Goal: Task Accomplishment & Management: Use online tool/utility

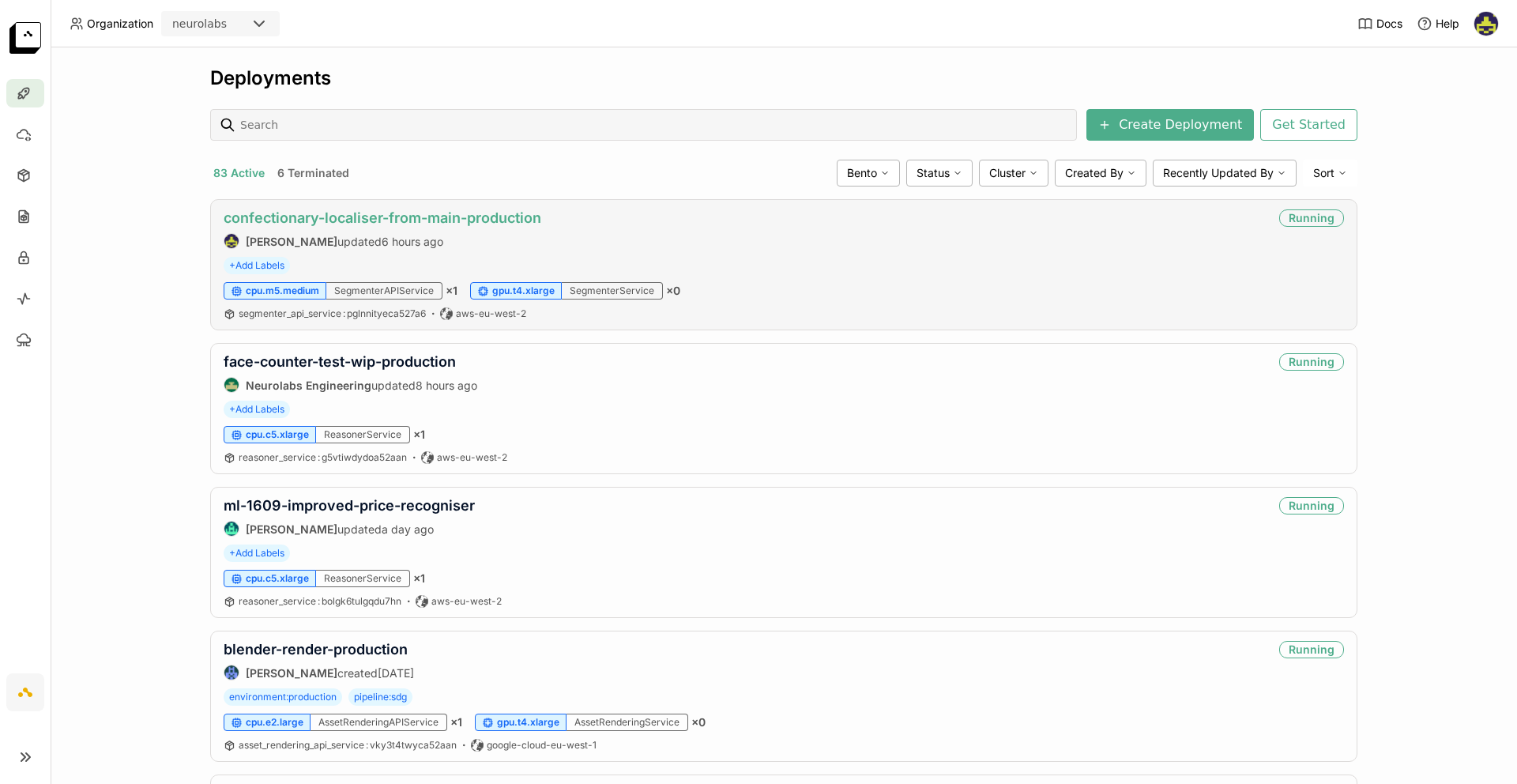
click at [403, 219] on link "confectionary-localiser-from-main-production" at bounding box center [382, 217] width 318 height 16
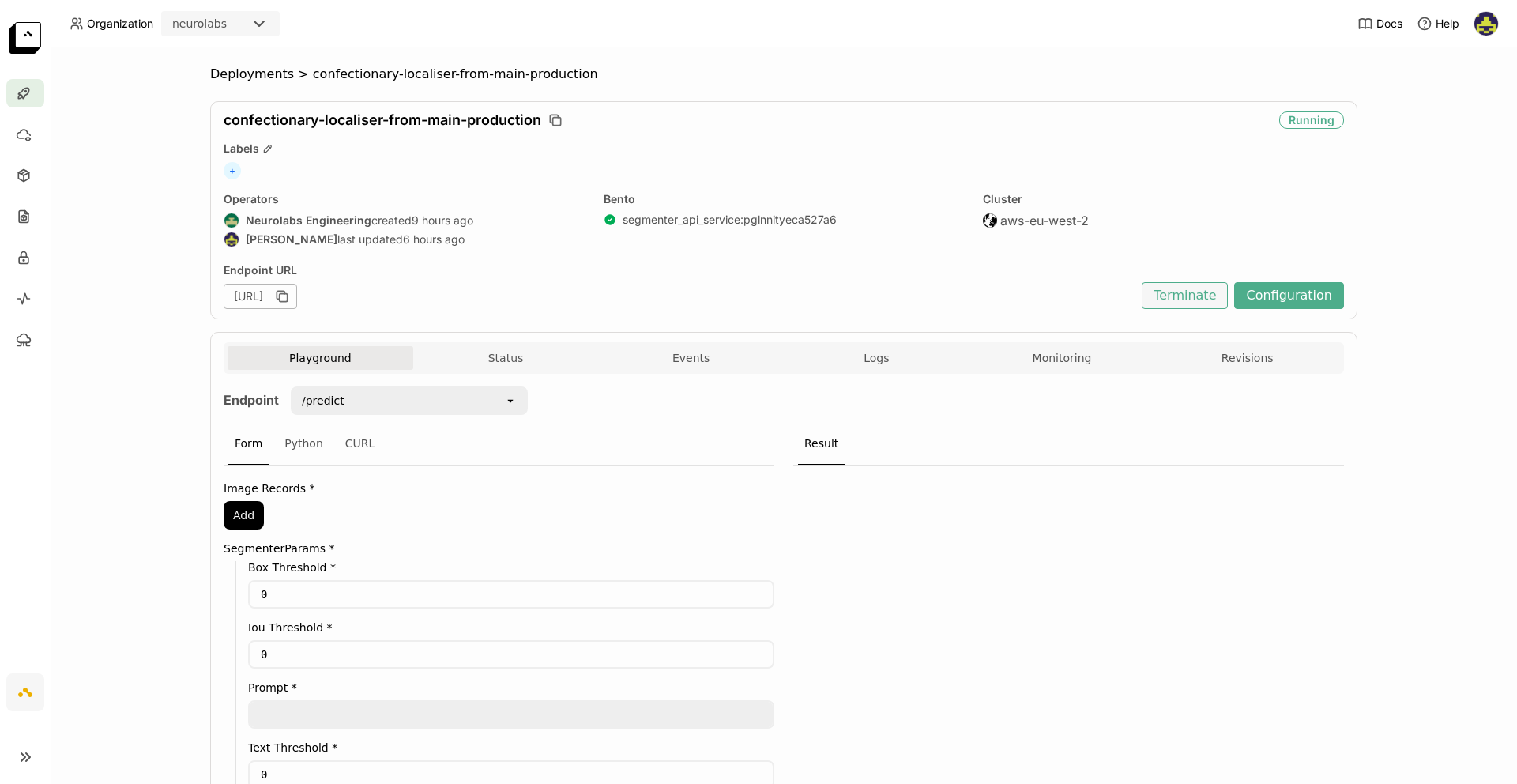
click at [1189, 300] on button "Terminate" at bounding box center [1184, 295] width 87 height 27
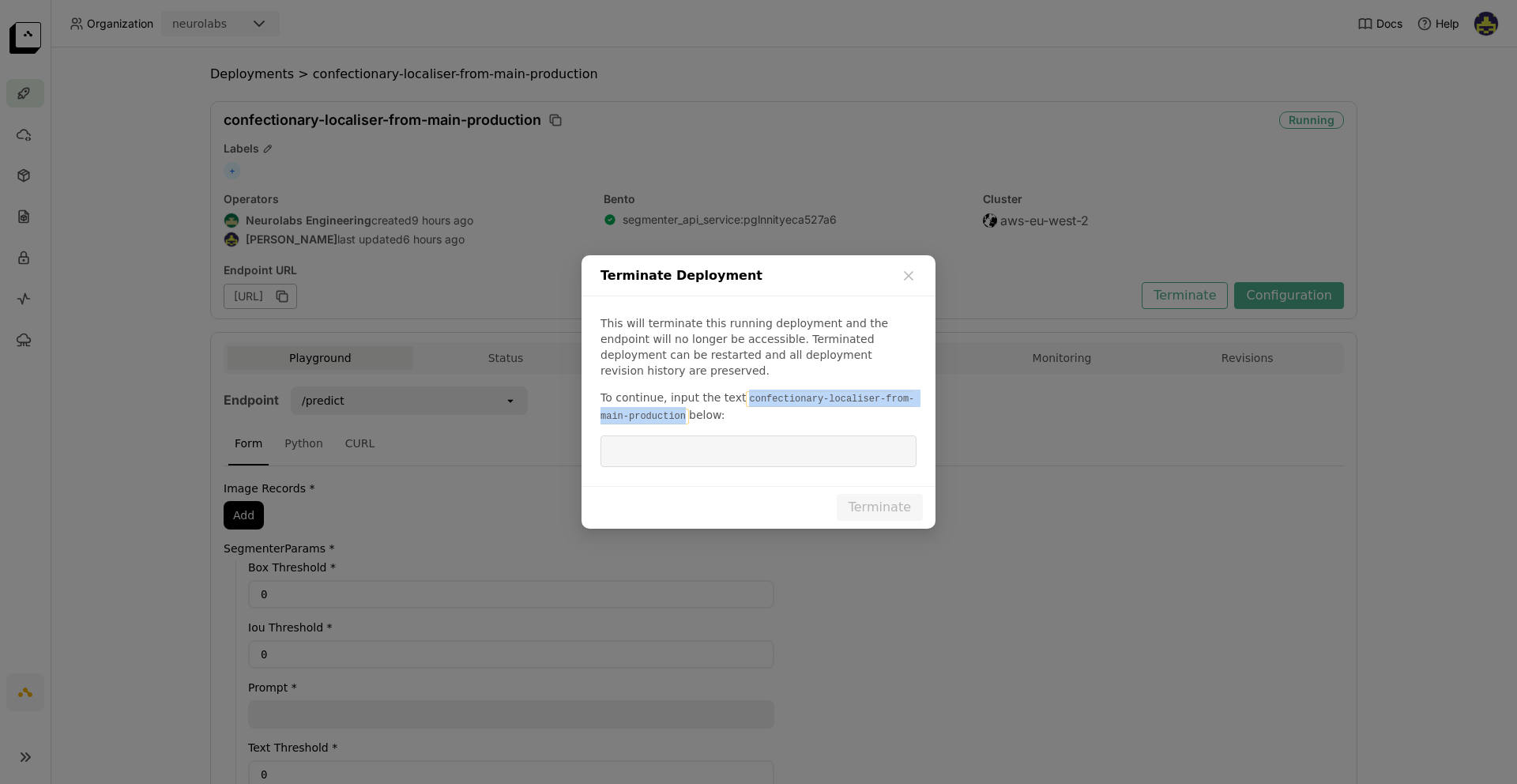
drag, startPoint x: 740, startPoint y: 392, endPoint x: 685, endPoint y: 413, distance: 58.9
click at [685, 413] on code "confectionary-localiser-from-main-production" at bounding box center [758, 407] width 314 height 33
copy code "confectionary-localiser-from-main-production"
click at [684, 436] on input "dialog" at bounding box center [758, 451] width 297 height 30
paste input "confectionary-localiser-from-main-production"
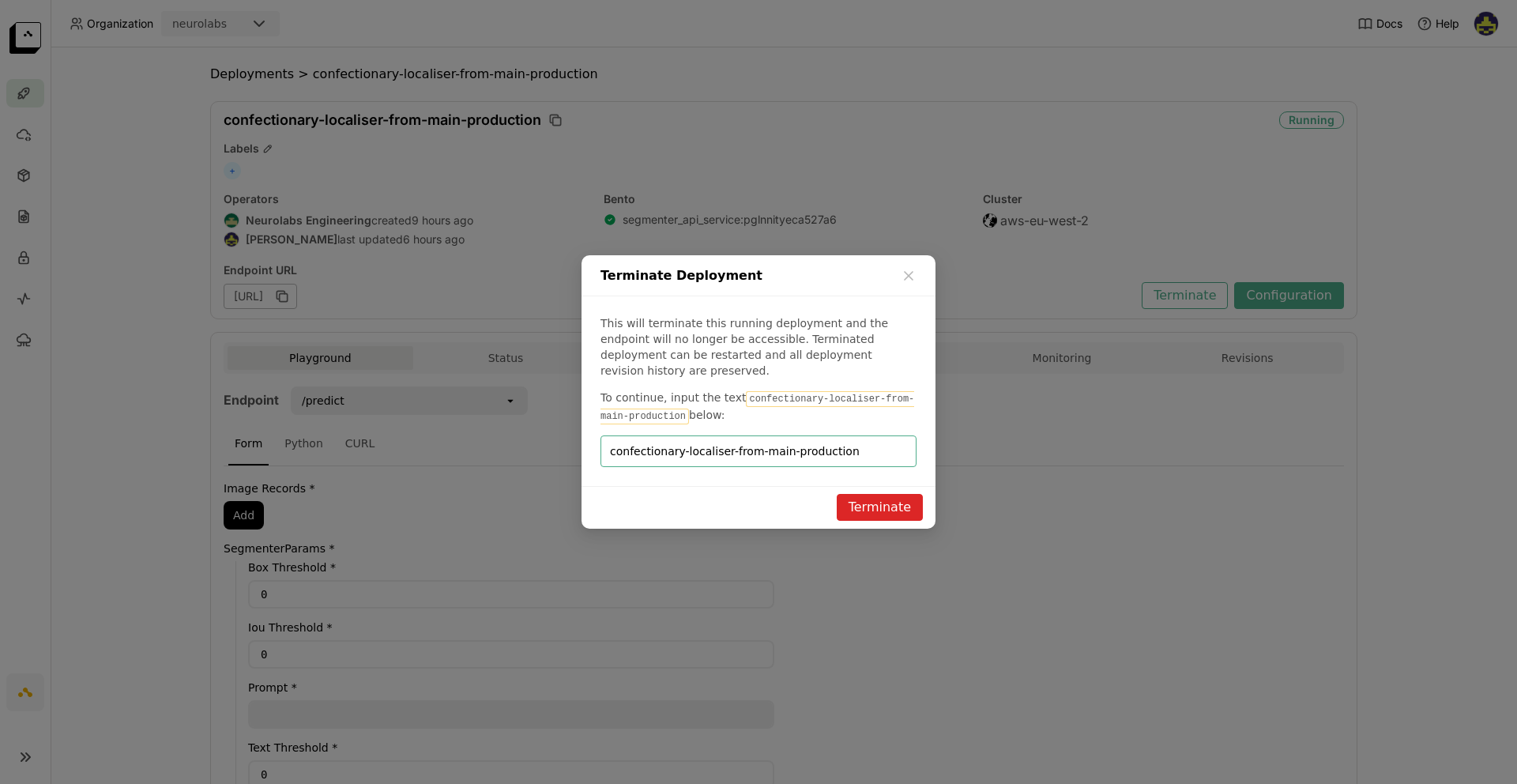
type input "confectionary-localiser-from-main-production"
click at [871, 499] on button "Terminate" at bounding box center [880, 506] width 87 height 27
